Goal: Entertainment & Leisure: Consume media (video, audio)

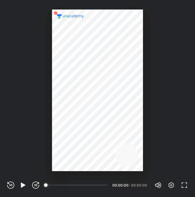
scroll to position [197, 195]
click at [21, 181] on div "REWIND (J) PLAY (K) FORWARD (L) 00:00 00:00:00 / 00:00:00 Volume (M) 100% Setti…" at bounding box center [97, 185] width 181 height 9
click at [23, 185] on icon "button" at bounding box center [23, 185] width 4 height 5
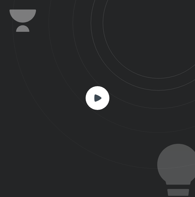
click at [98, 96] on icon at bounding box center [97, 97] width 7 height 7
click at [97, 97] on icon at bounding box center [97, 97] width 7 height 7
click at [94, 100] on rect at bounding box center [98, 98] width 24 height 24
click at [148, 166] on icon at bounding box center [104, 84] width 183 height 169
click at [95, 100] on icon at bounding box center [97, 97] width 7 height 7
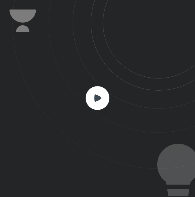
click at [95, 90] on rect at bounding box center [98, 98] width 24 height 24
click at [95, 91] on rect at bounding box center [98, 98] width 24 height 24
click at [97, 98] on icon at bounding box center [97, 97] width 7 height 7
click at [94, 97] on rect at bounding box center [98, 98] width 24 height 24
click at [94, 100] on rect at bounding box center [98, 98] width 24 height 24
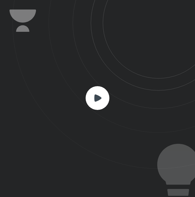
click at [94, 102] on rect at bounding box center [98, 98] width 24 height 24
